Goal: Browse casually

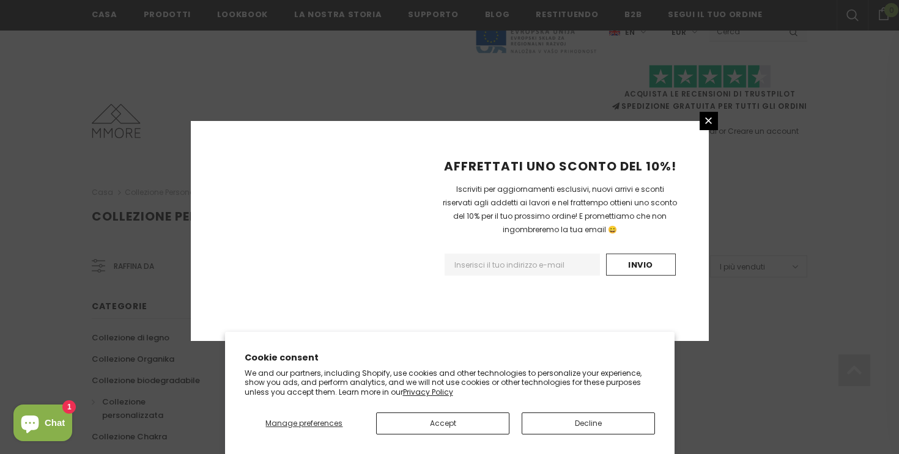
scroll to position [799, 0]
